Goal: Task Accomplishment & Management: Use online tool/utility

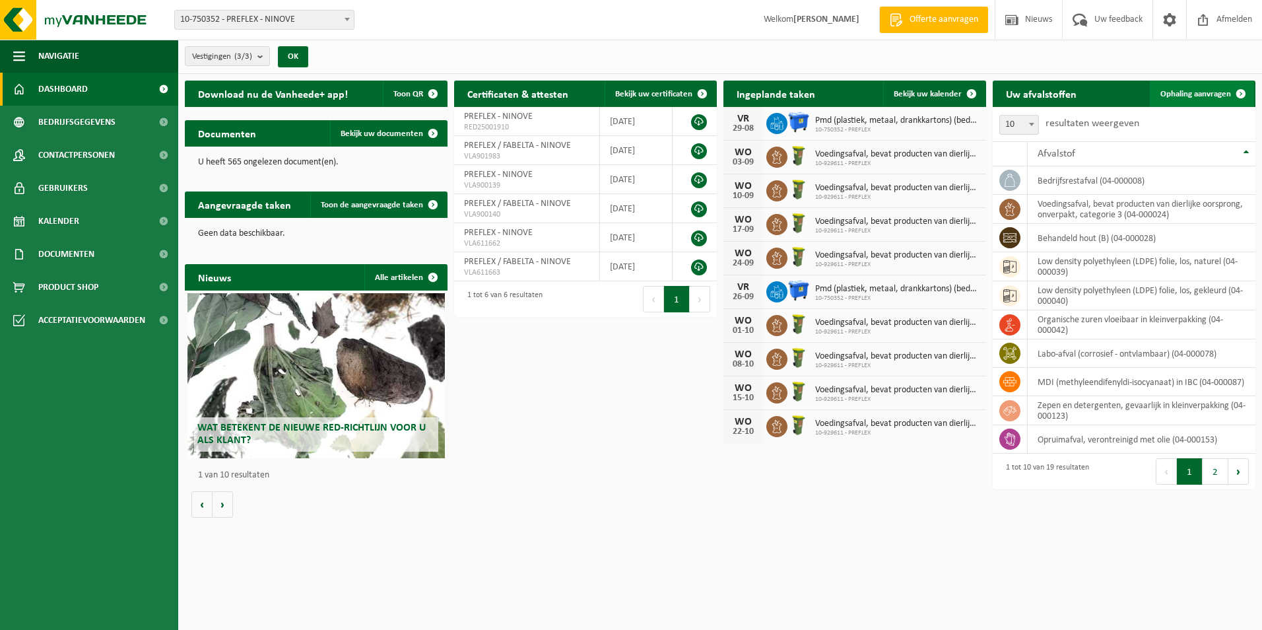
click at [1188, 98] on span "Ophaling aanvragen" at bounding box center [1196, 94] width 71 height 9
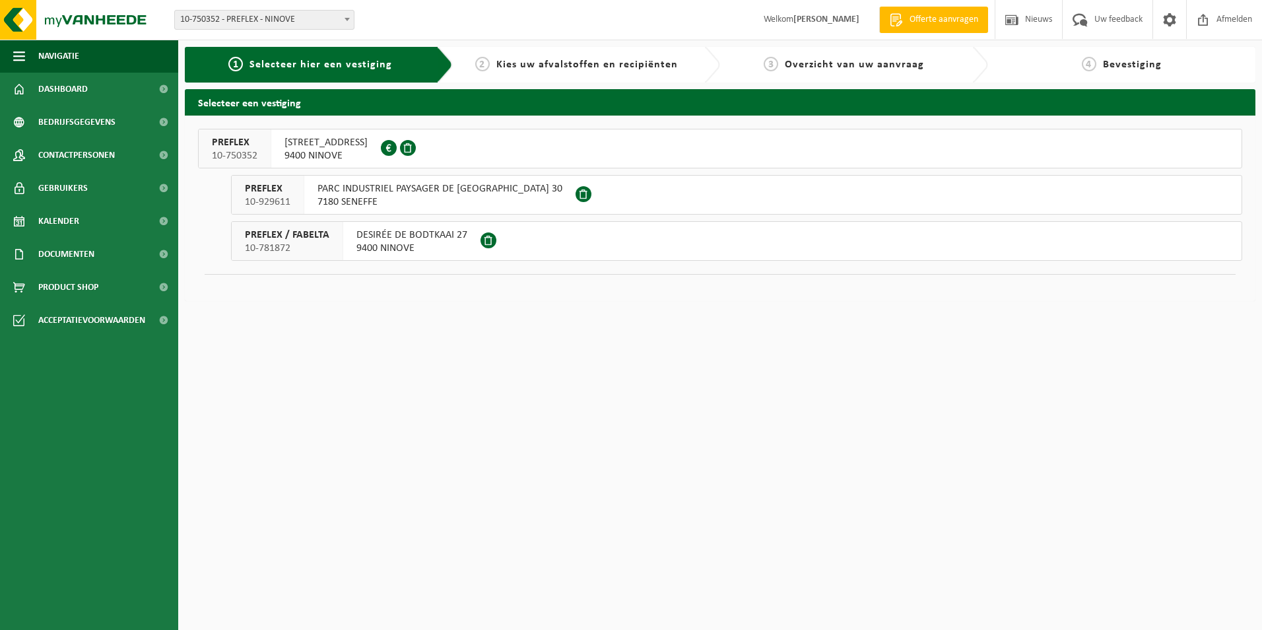
click at [396, 246] on span "9400 NINOVE" at bounding box center [411, 248] width 111 height 13
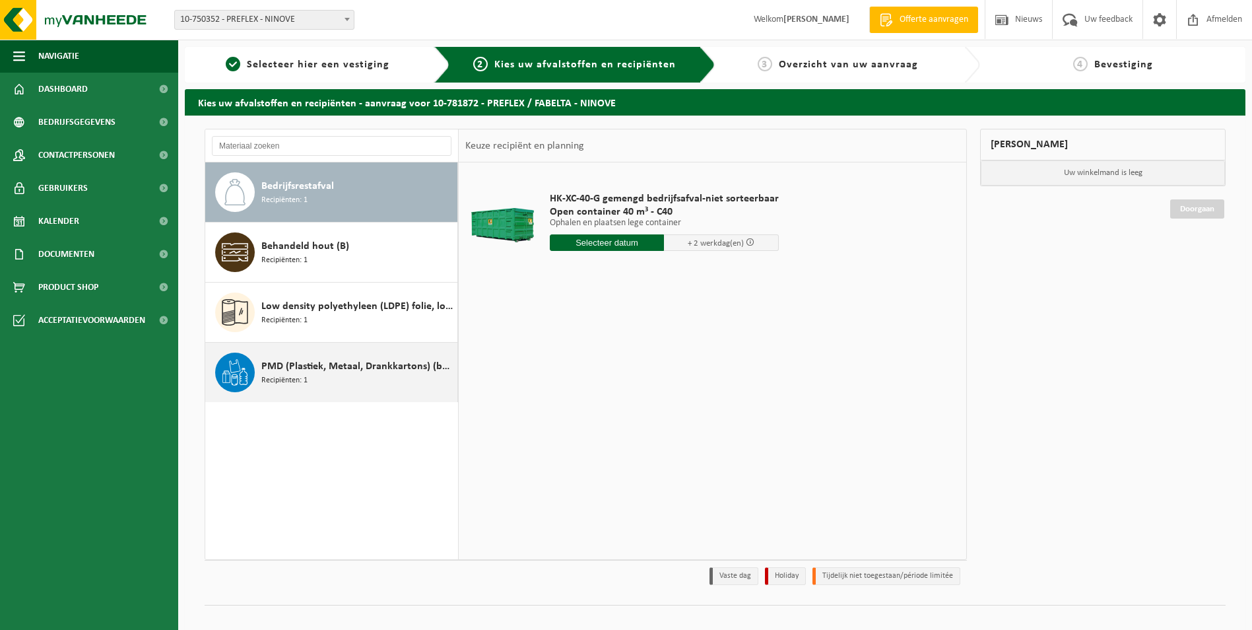
click at [337, 364] on span "PMD (Plastiek, Metaal, Drankkartons) (bedrijven)" at bounding box center [357, 366] width 193 height 16
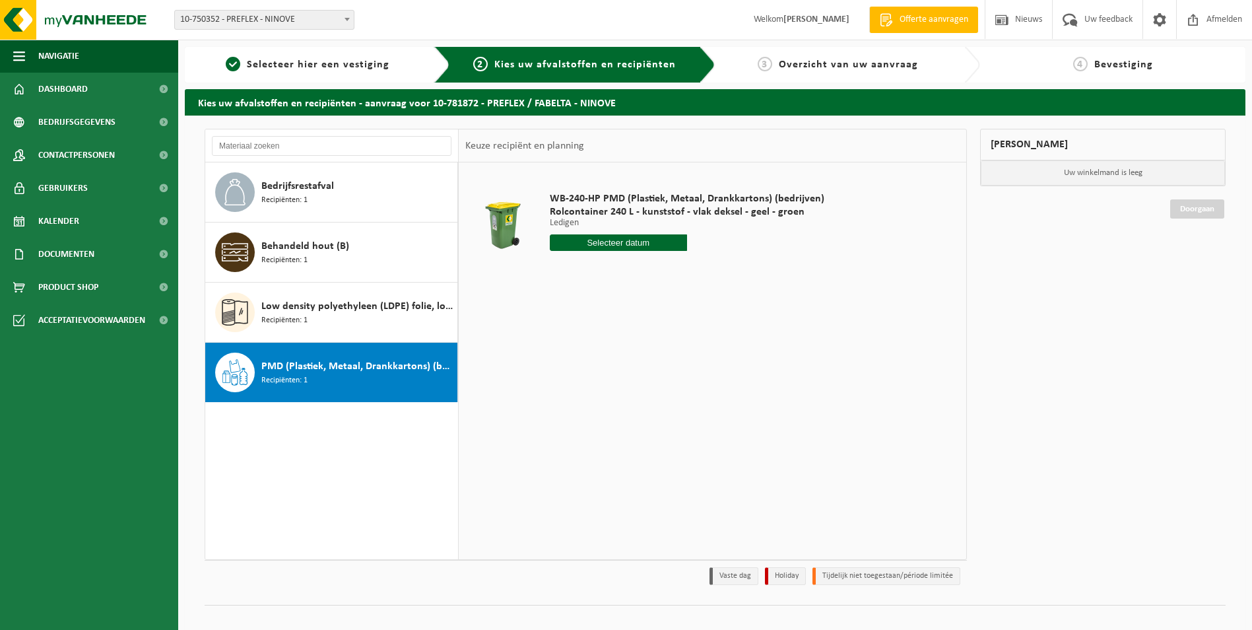
click at [617, 242] on input "text" at bounding box center [618, 242] width 137 height 17
click at [701, 275] on icon at bounding box center [699, 272] width 21 height 21
click at [657, 320] on div "5" at bounding box center [654, 317] width 23 height 21
type input "Van 2025-09-05"
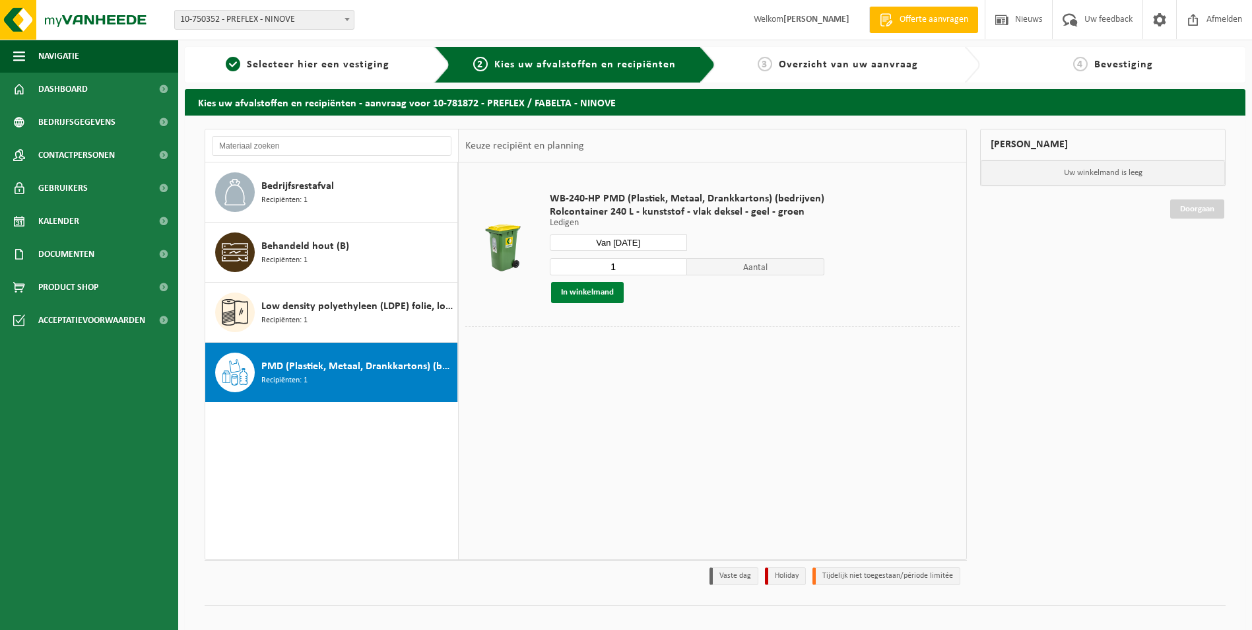
click at [598, 294] on button "In winkelmand" at bounding box center [587, 292] width 73 height 21
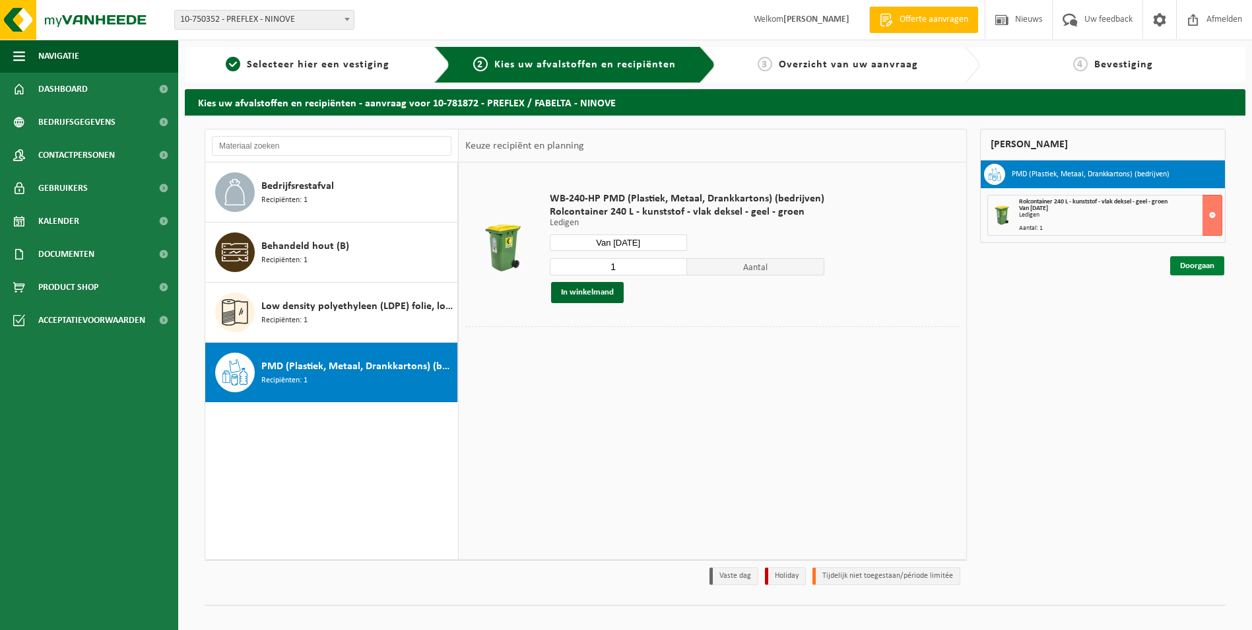
click at [1199, 268] on link "Doorgaan" at bounding box center [1197, 265] width 54 height 19
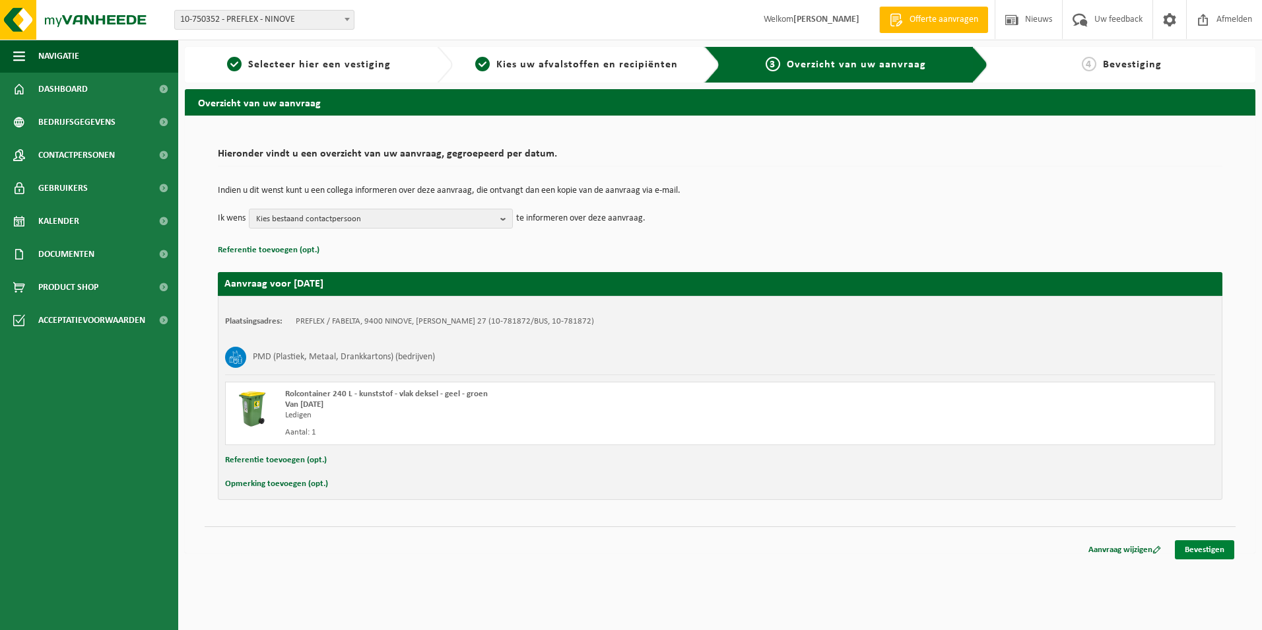
click at [1215, 554] on link "Bevestigen" at bounding box center [1204, 549] width 59 height 19
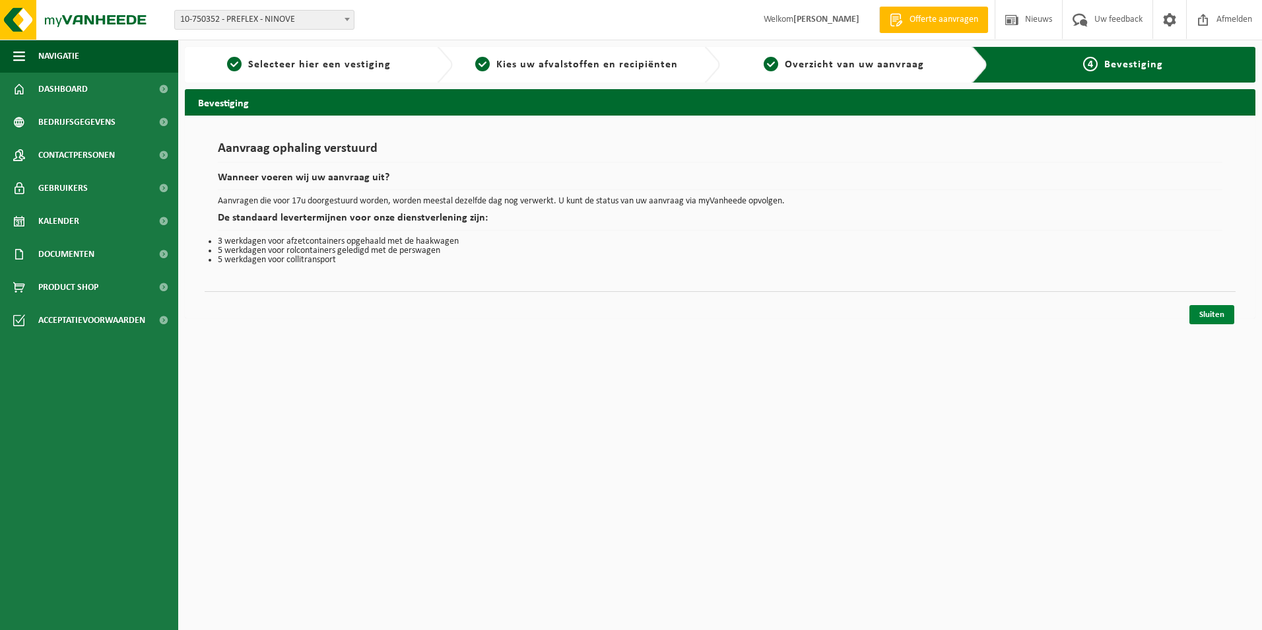
click at [1207, 316] on link "Sluiten" at bounding box center [1212, 314] width 45 height 19
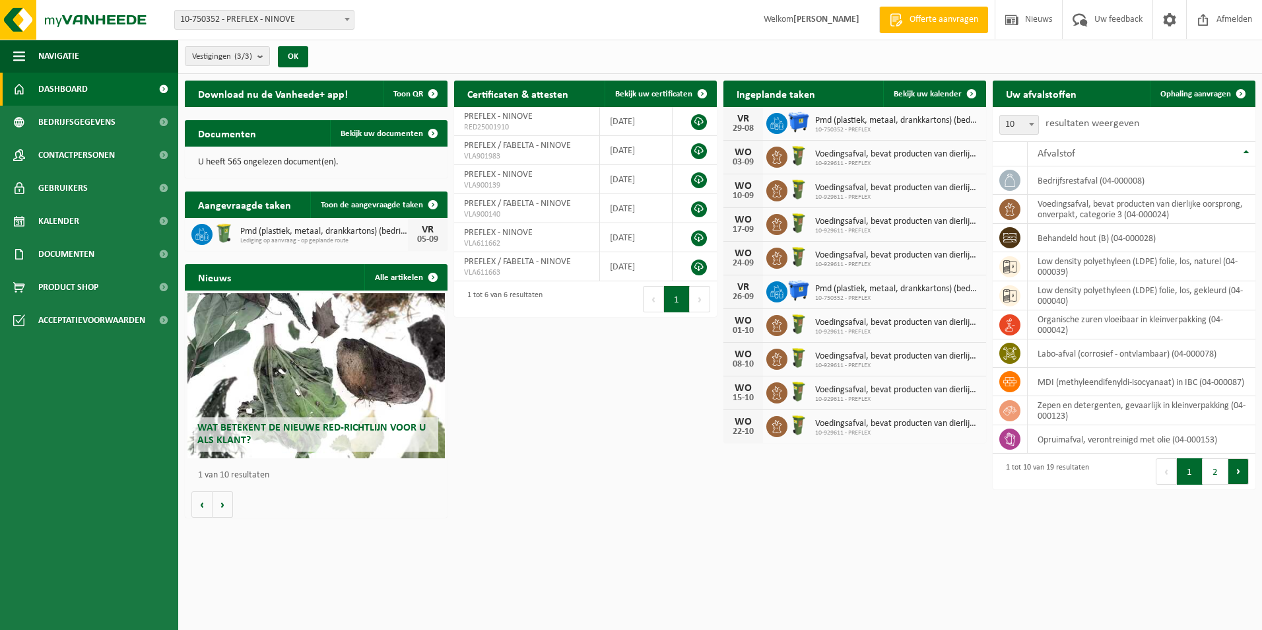
click at [1236, 474] on button "Volgende" at bounding box center [1239, 471] width 20 height 26
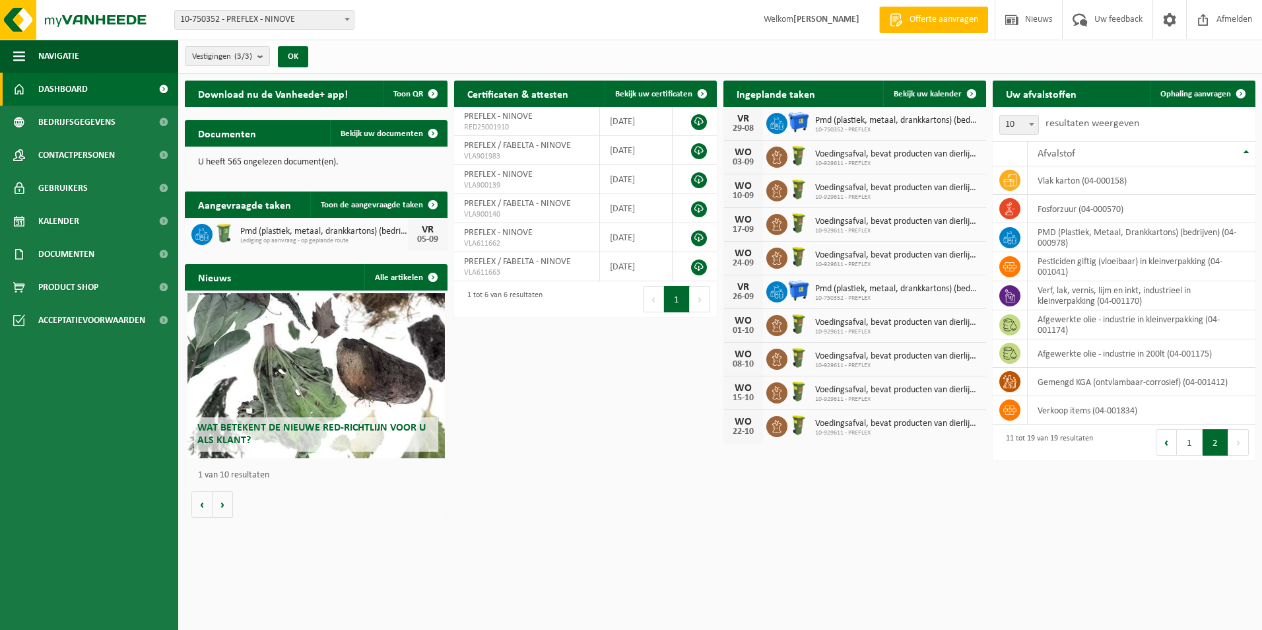
click at [1155, 440] on div "Eerste Vorige 1 2 Volgende Laatste" at bounding box center [1189, 442] width 131 height 36
click at [1159, 440] on button "Vorige" at bounding box center [1166, 442] width 21 height 26
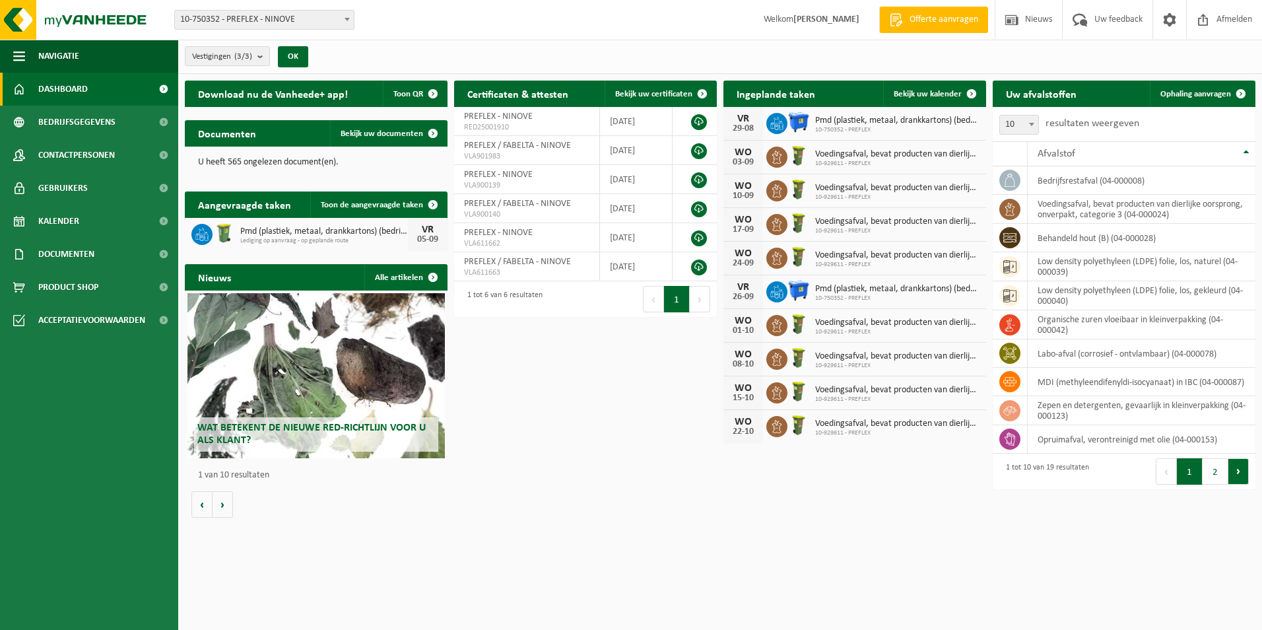
click at [1241, 471] on button "Volgende" at bounding box center [1239, 471] width 20 height 26
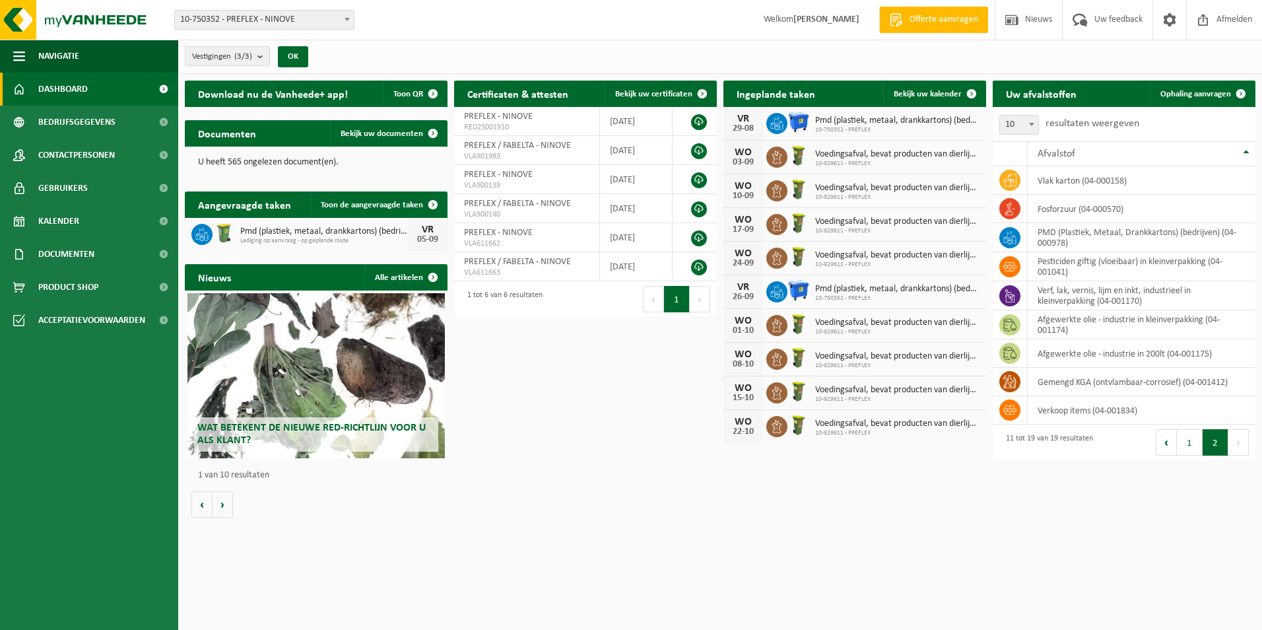
click at [1241, 471] on div "Download nu de Vanheede+ app! Toon QR Certificaten & attesten Bekijk uw certifi…" at bounding box center [720, 299] width 1077 height 450
click at [977, 22] on span "Offerte aanvragen" at bounding box center [943, 19] width 75 height 13
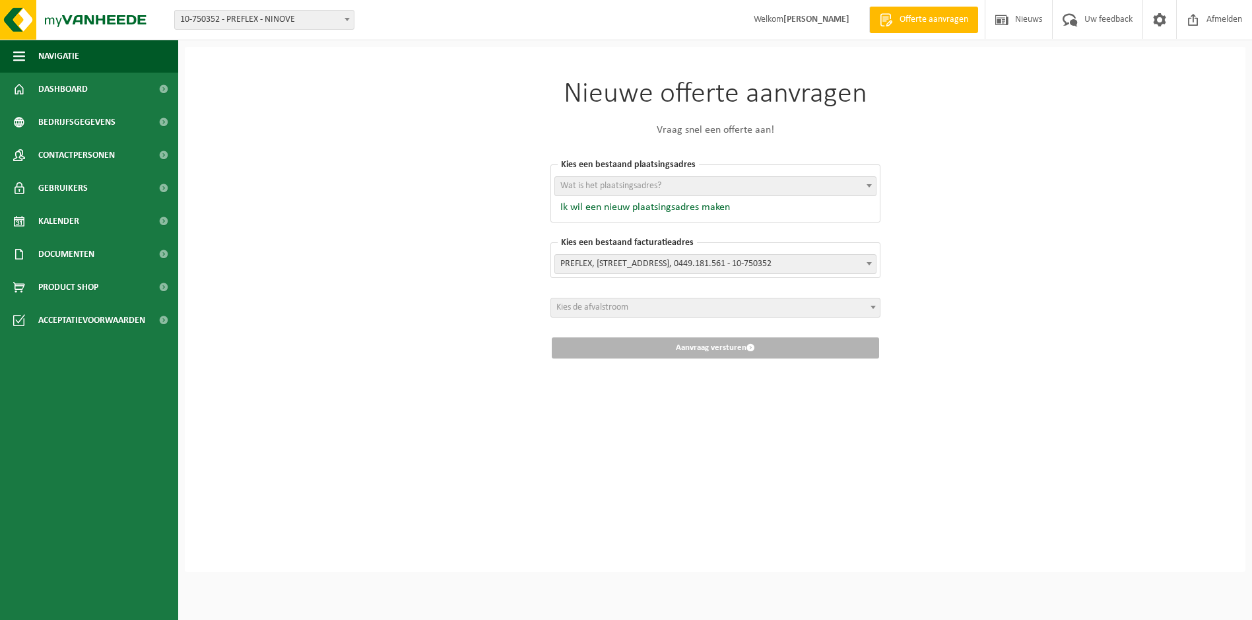
click at [872, 185] on span at bounding box center [869, 185] width 13 height 17
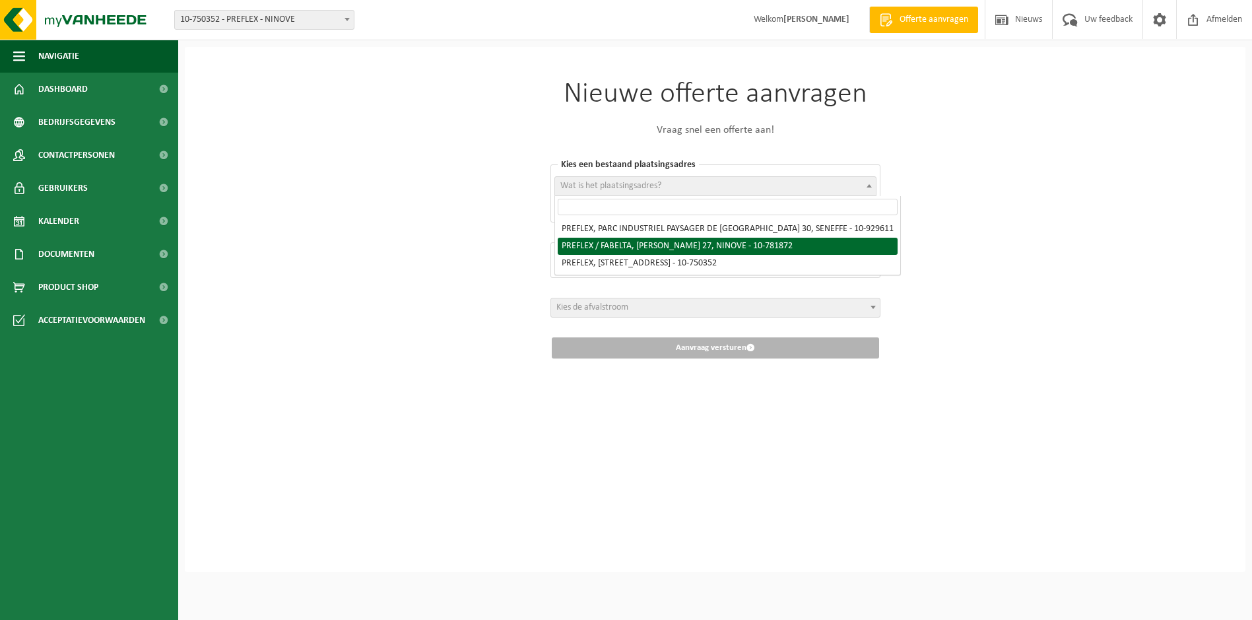
select select "26819"
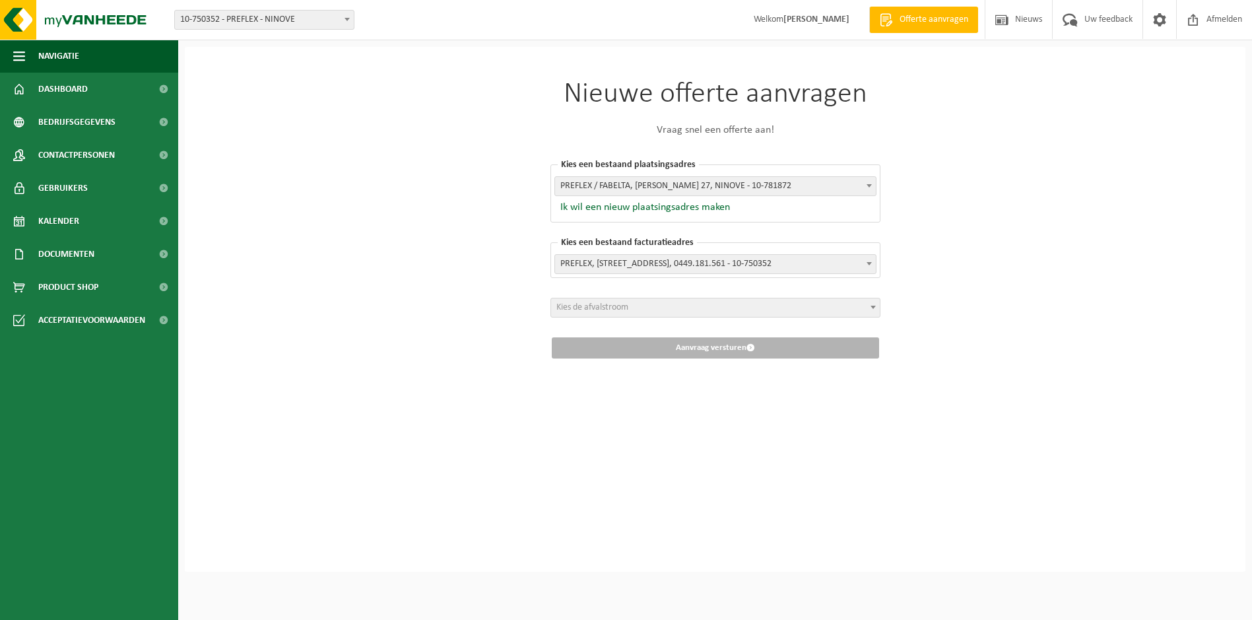
click at [877, 263] on div "Kies een bestaand facturatieadres Wat is het facturatieadres? PREFLEX, ELISABET…" at bounding box center [716, 260] width 330 height 36
click at [700, 300] on span "Kies de afvalstroom" at bounding box center [715, 307] width 329 height 18
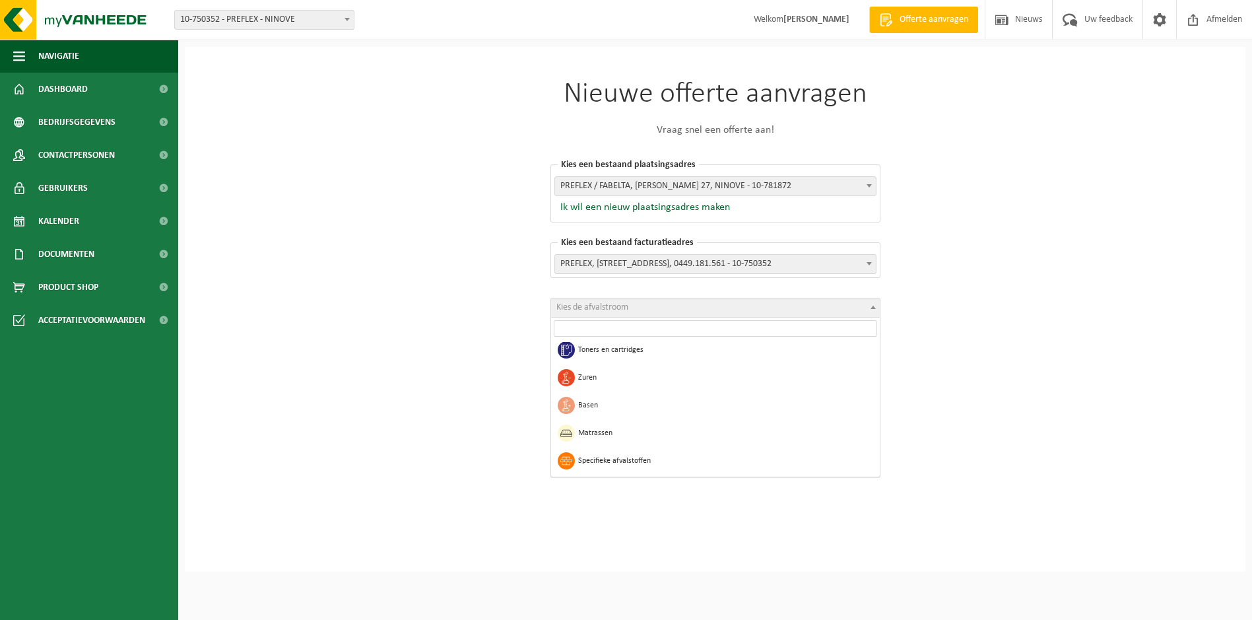
scroll to position [1088, 0]
click at [940, 461] on div "Nieuwe offerte aanvragen Vraag snel een offerte aan! Kies een bestaand plaatsin…" at bounding box center [715, 309] width 1061 height 525
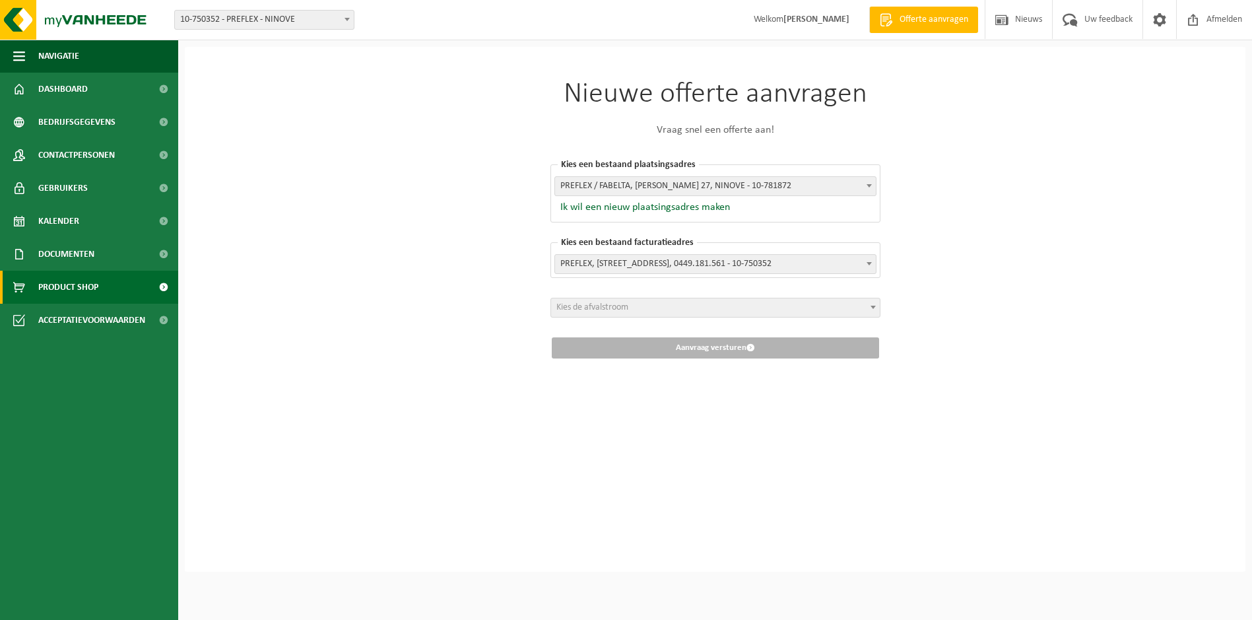
click at [100, 286] on link "Product Shop" at bounding box center [89, 287] width 178 height 33
